Goal: Book appointment/travel/reservation

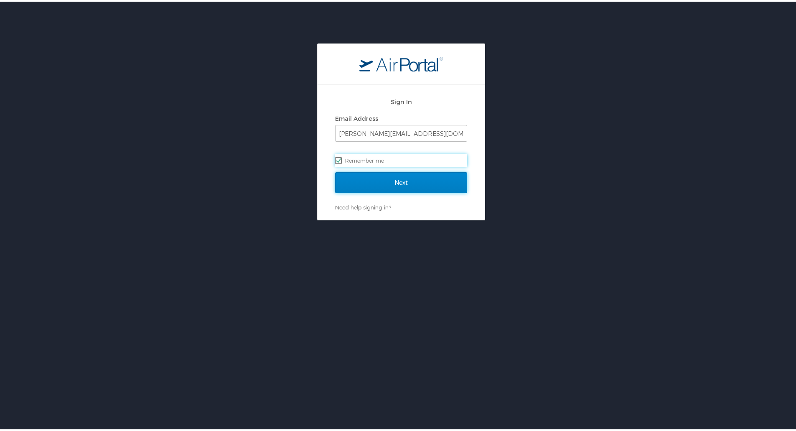
click at [389, 179] on input "Next" at bounding box center [401, 180] width 132 height 21
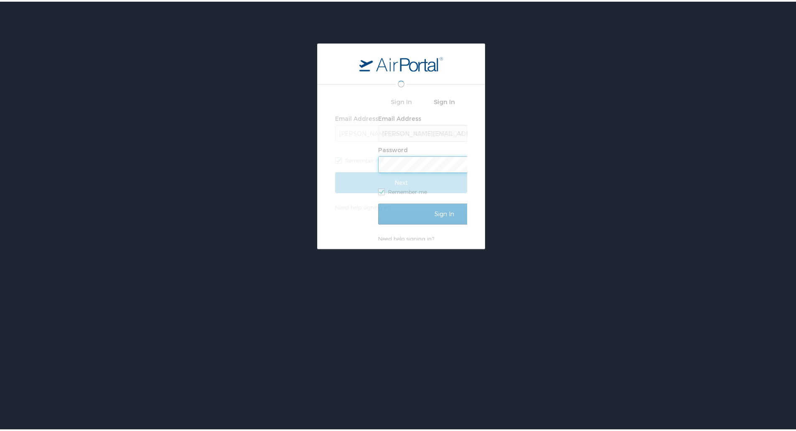
scroll to position [0, 1]
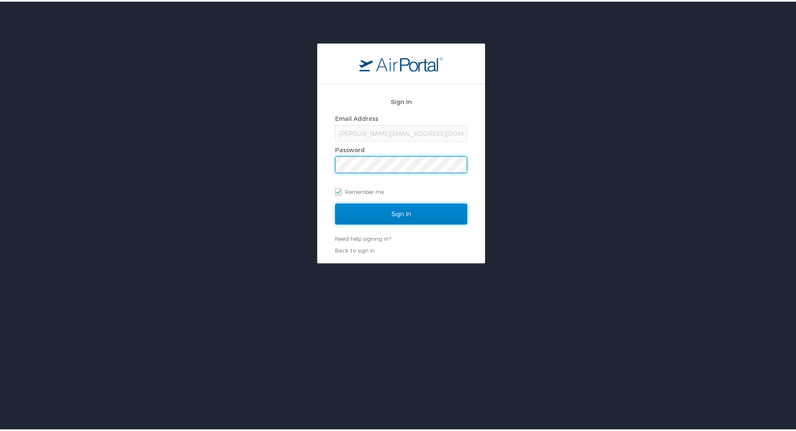
click at [390, 203] on input "Sign In" at bounding box center [401, 212] width 132 height 21
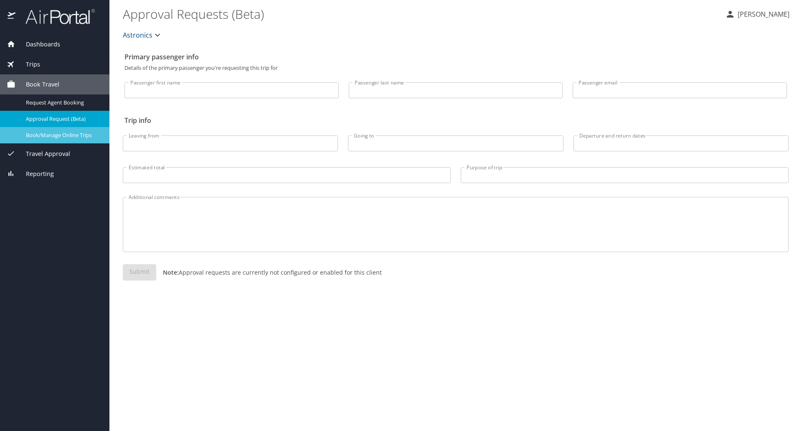
click at [78, 137] on span "Book/Manage Online Trips" at bounding box center [63, 135] width 74 height 8
